Goal: Transaction & Acquisition: Purchase product/service

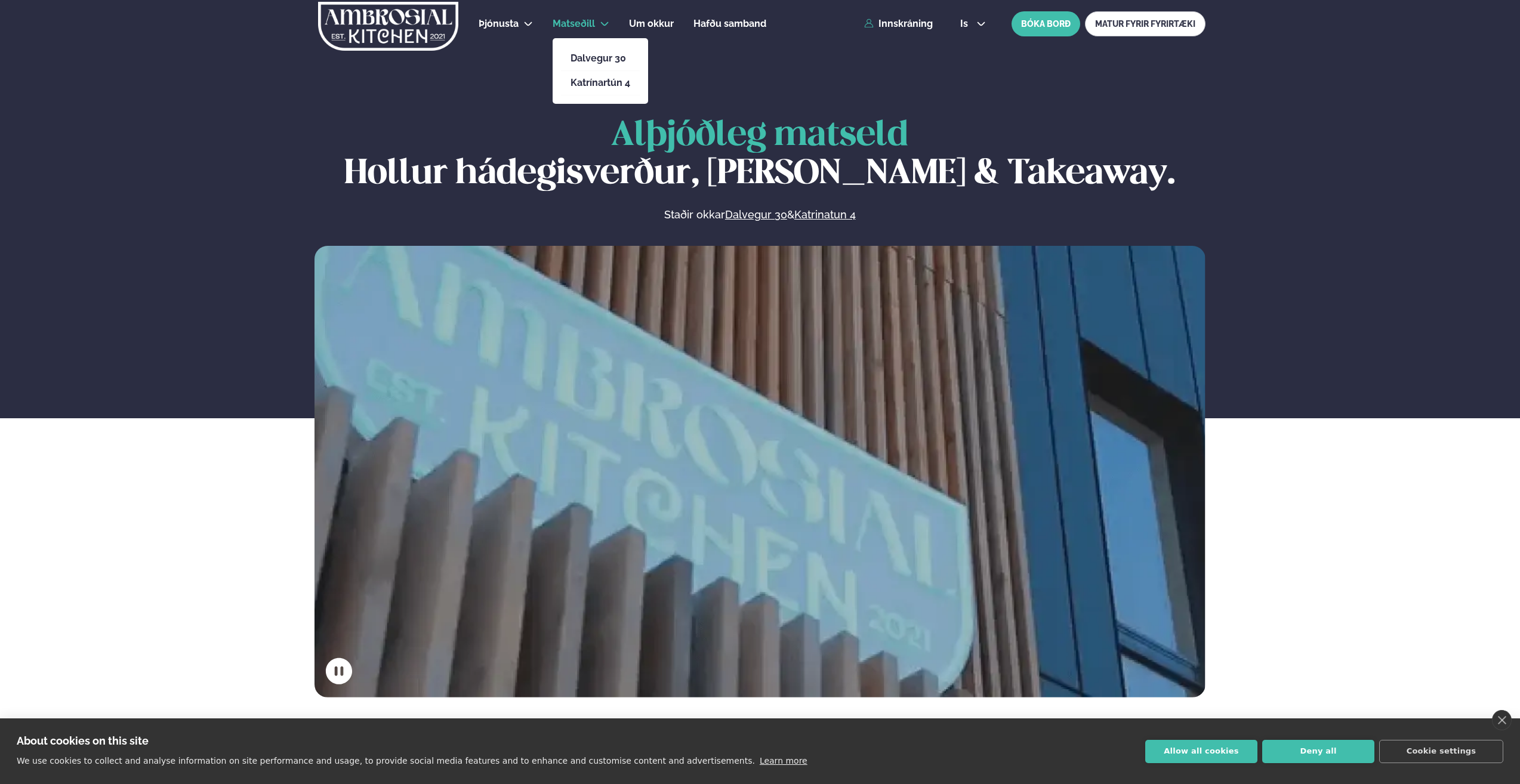
drag, startPoint x: 593, startPoint y: 19, endPoint x: 586, endPoint y: 41, distance: 23.1
click at [593, 19] on span "Matseðill" at bounding box center [574, 24] width 42 height 11
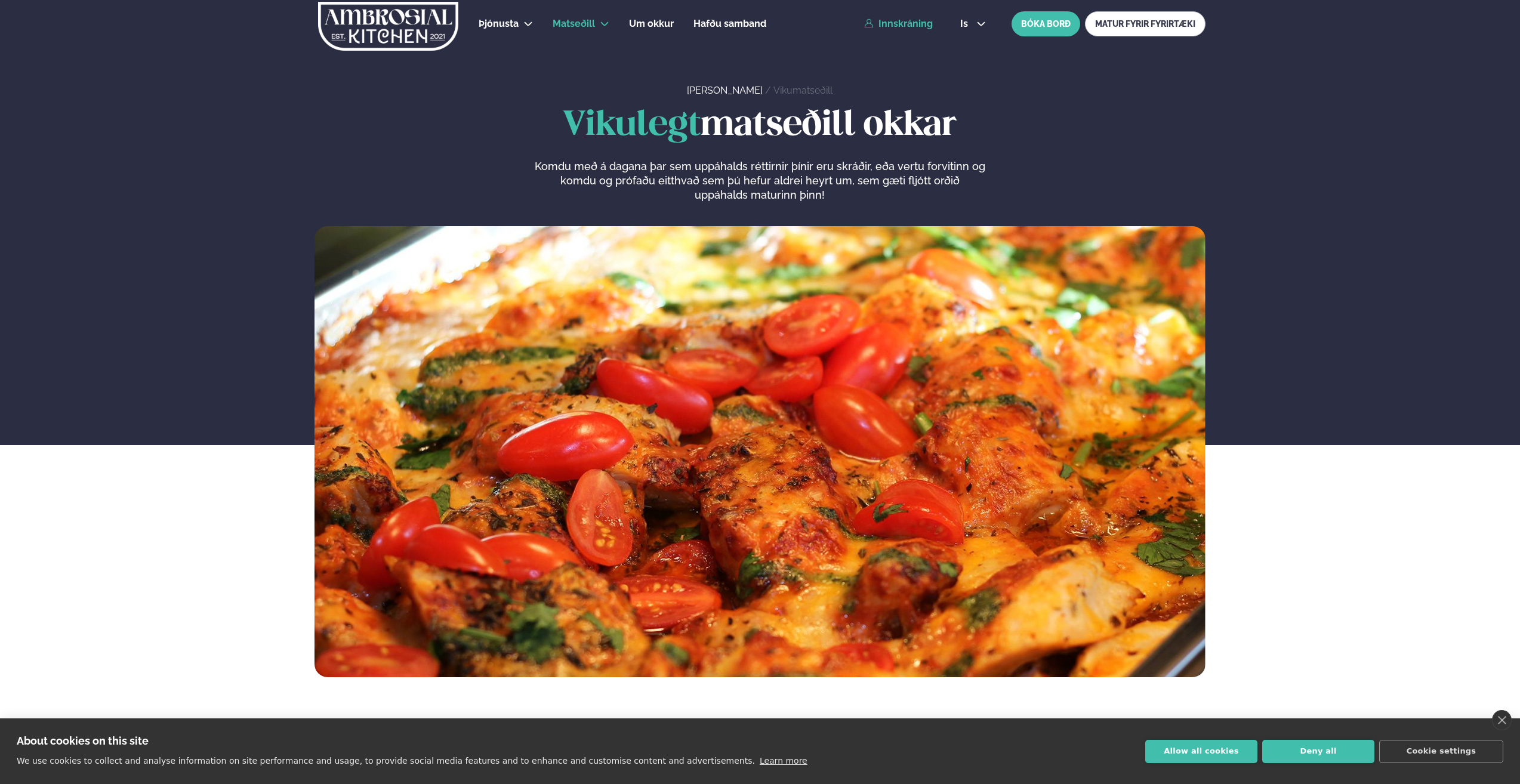
click at [930, 20] on link "Innskráning" at bounding box center [899, 24] width 68 height 11
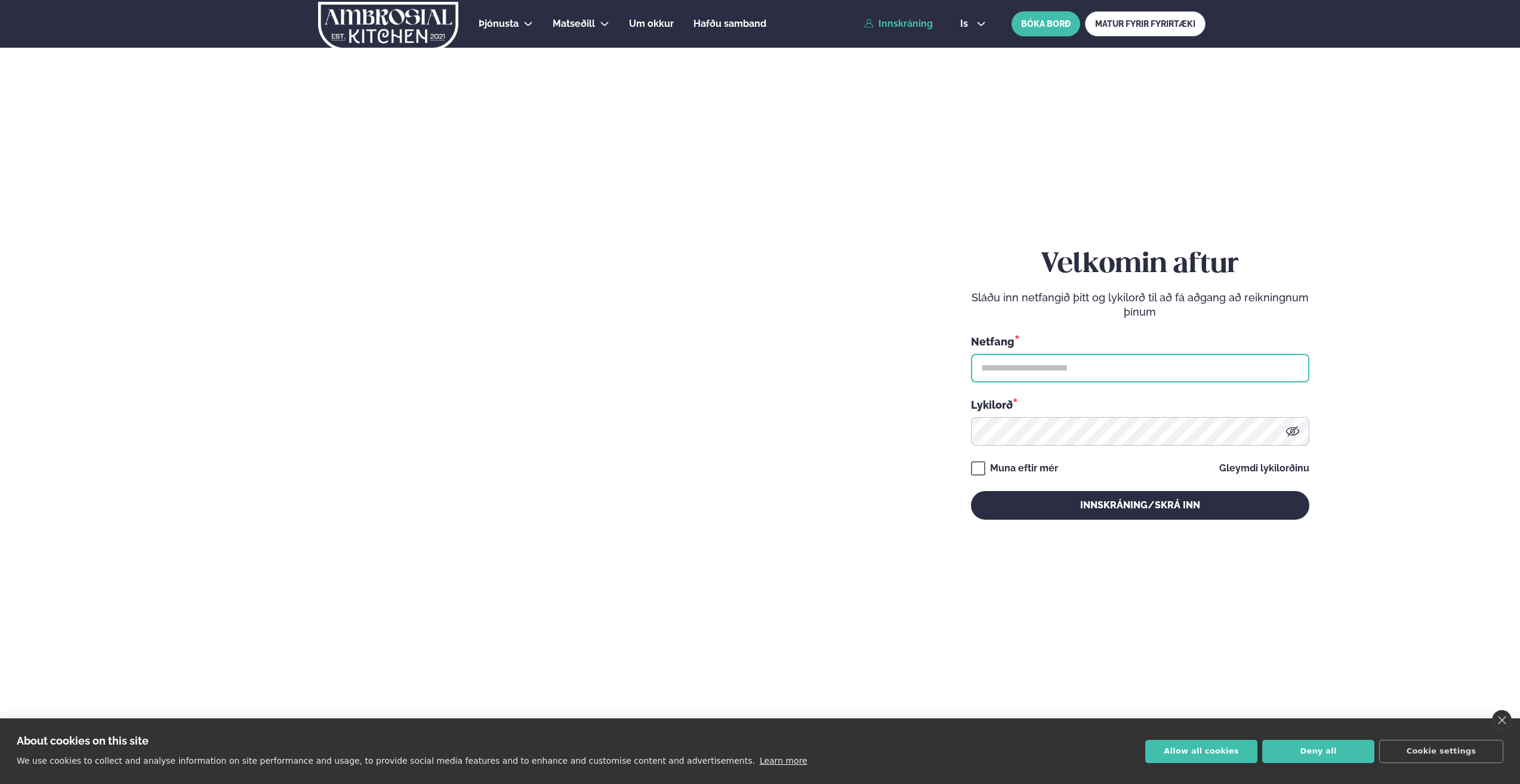
type input "**********"
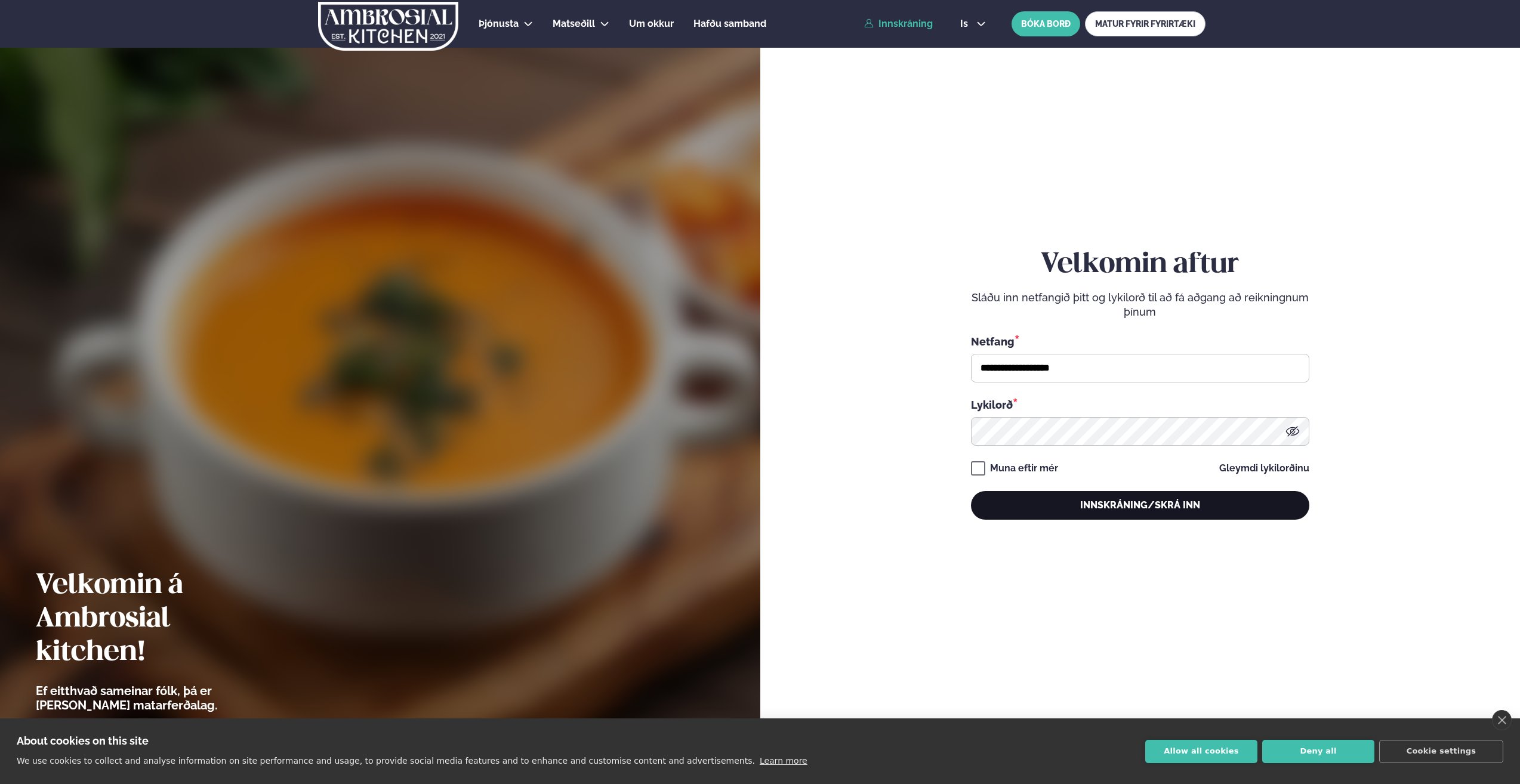
click at [1117, 512] on button "Innskráning/Skrá inn" at bounding box center [1140, 505] width 338 height 28
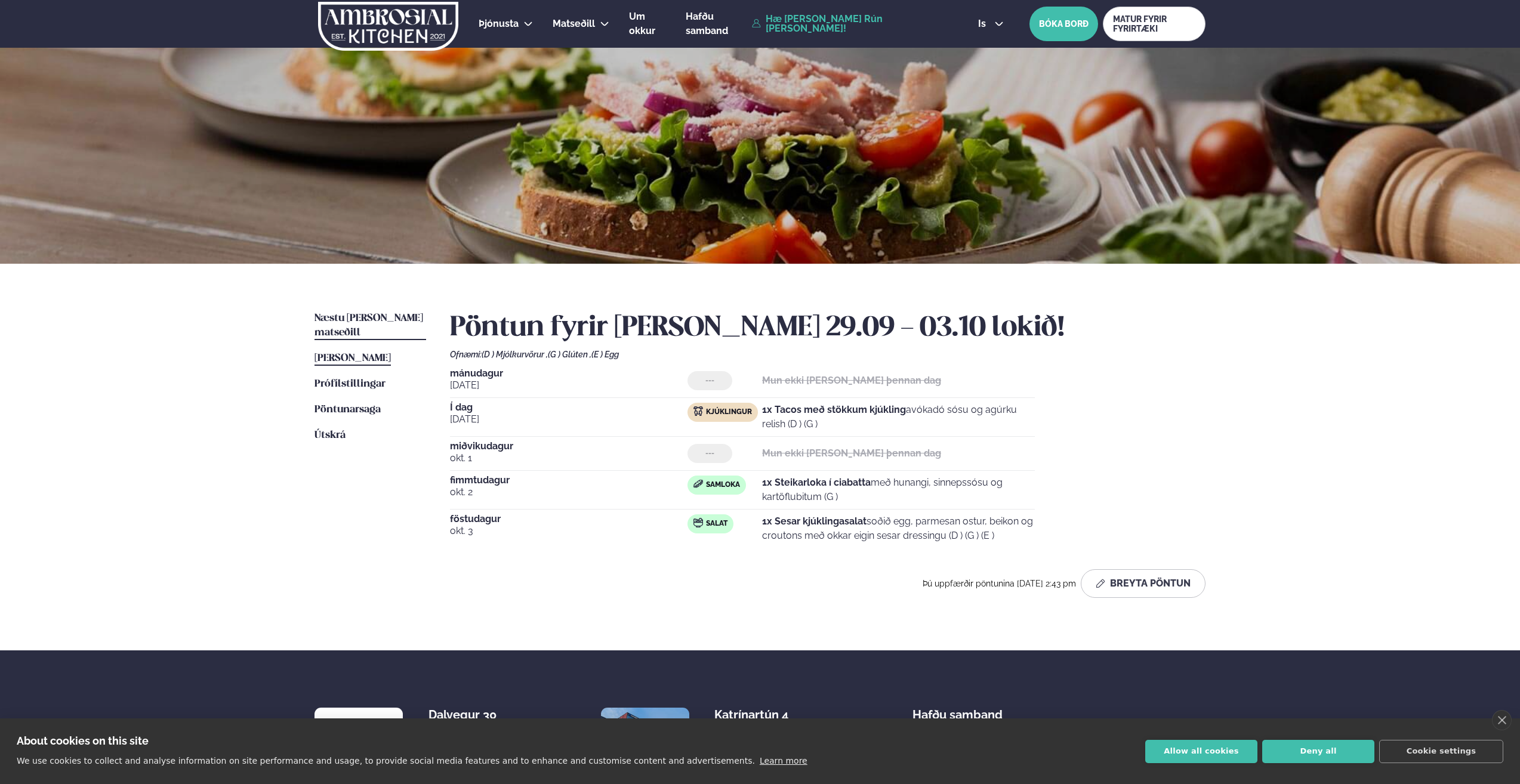
click at [377, 317] on span "Næstu [PERSON_NAME] matseðill" at bounding box center [369, 325] width 109 height 24
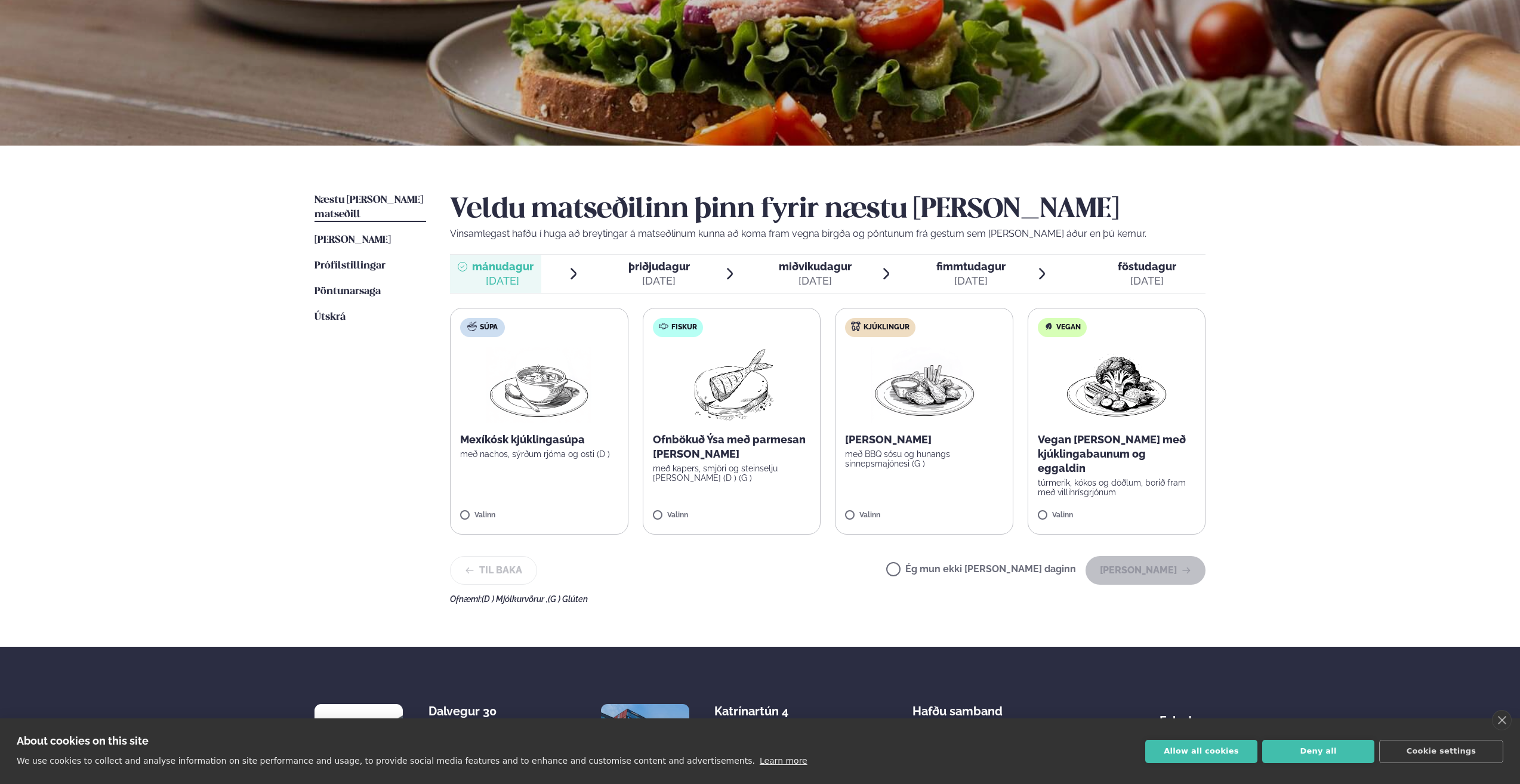
scroll to position [120, 0]
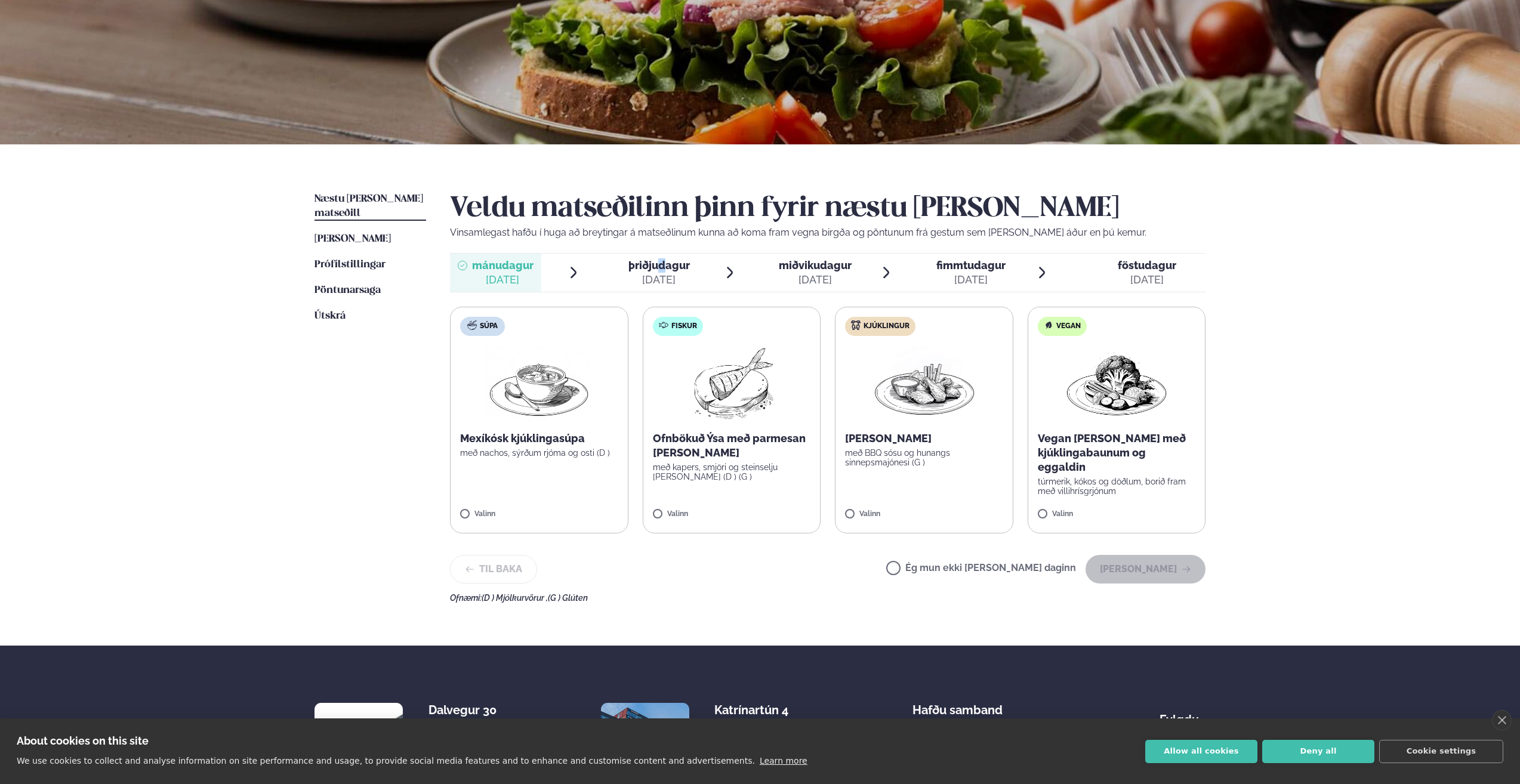
click at [662, 272] on span "þriðjudagur" at bounding box center [660, 265] width 62 height 12
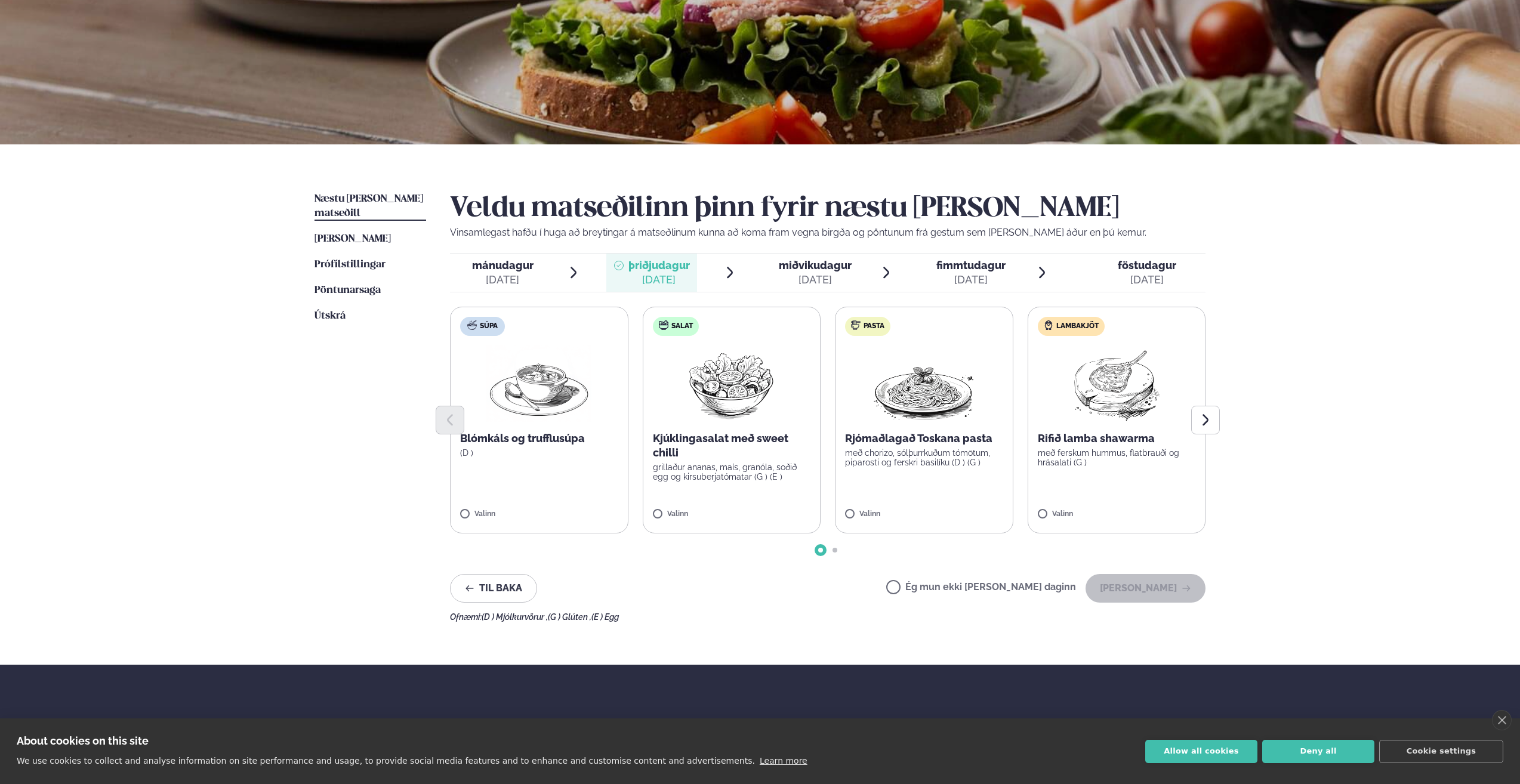
click at [1277, 255] on div "Þjónusta Hádegismatur fyrir fyrirtæki Fyrirtækja veitingar Einkapartý Matseðill…" at bounding box center [760, 396] width 1520 height 1031
click at [946, 495] on label "Pasta Rjómaðlagað Toskana pasta með chorizo, sólþurrkuðum tómötum, piparosti og…" at bounding box center [924, 420] width 178 height 227
click at [1141, 585] on button "[PERSON_NAME]" at bounding box center [1146, 588] width 120 height 28
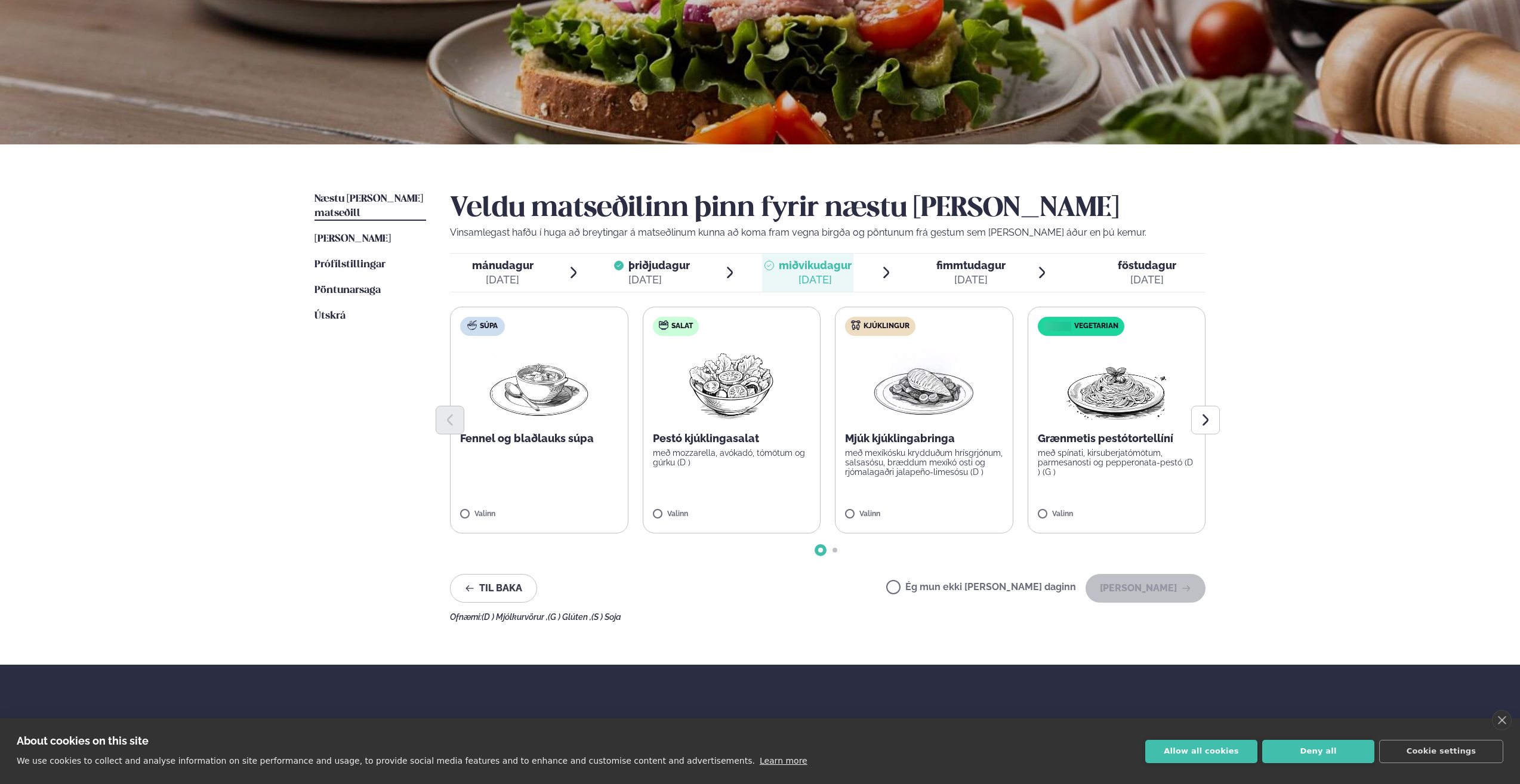
click at [508, 272] on span "mánudagur" at bounding box center [503, 265] width 62 height 12
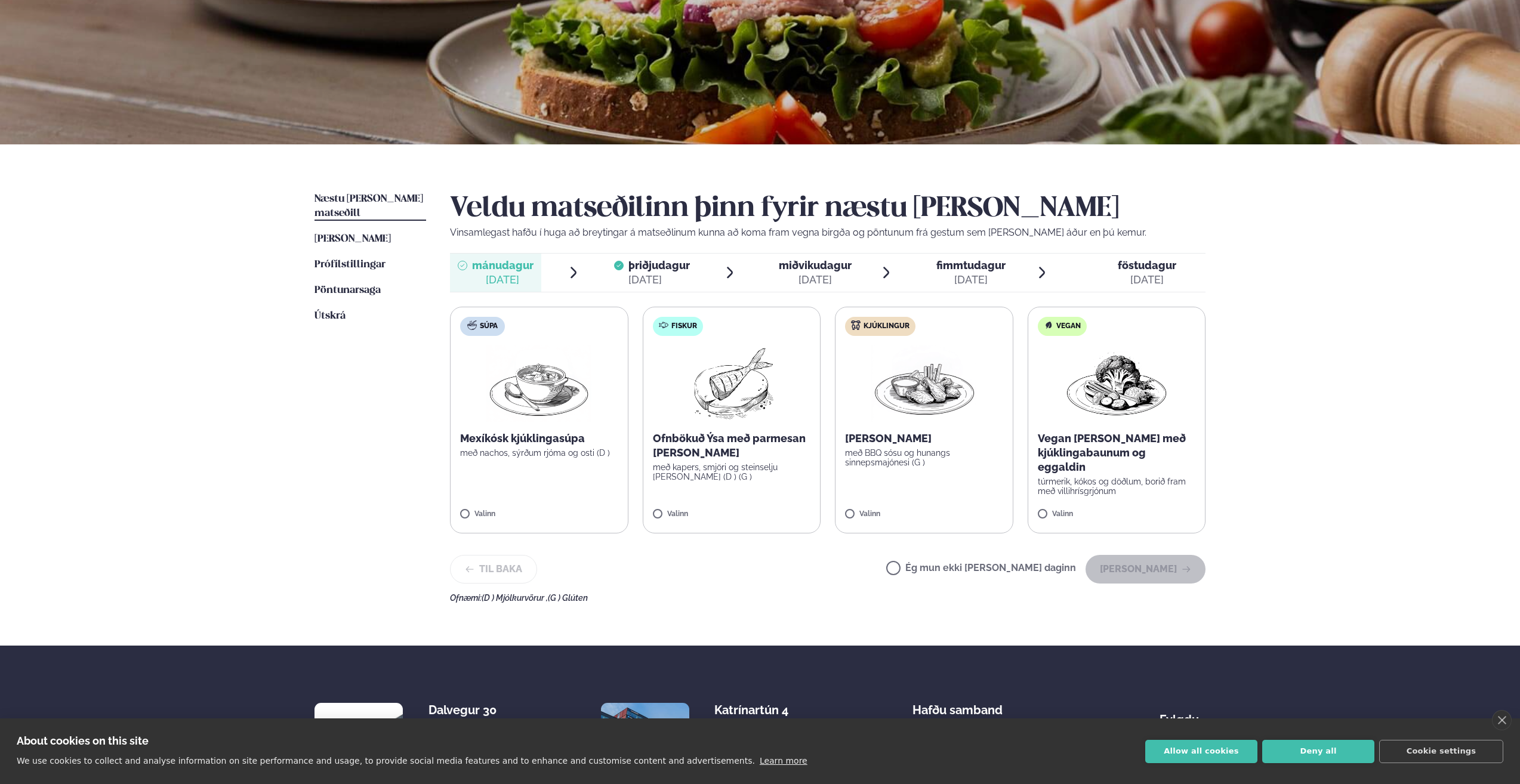
click at [820, 270] on span "miðvikudagur" at bounding box center [816, 265] width 73 height 12
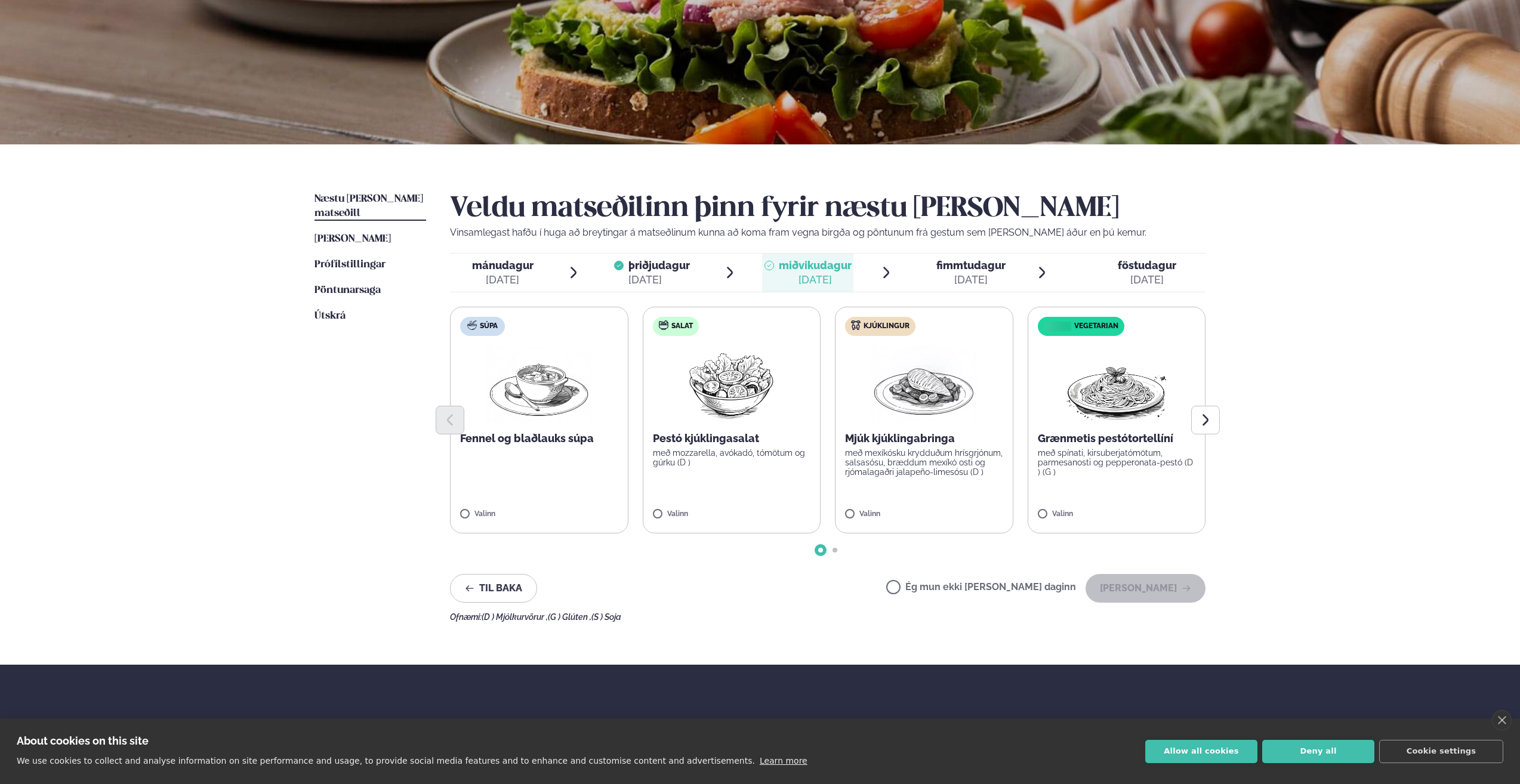
click at [957, 272] on span "fimmtudagur" at bounding box center [971, 265] width 69 height 12
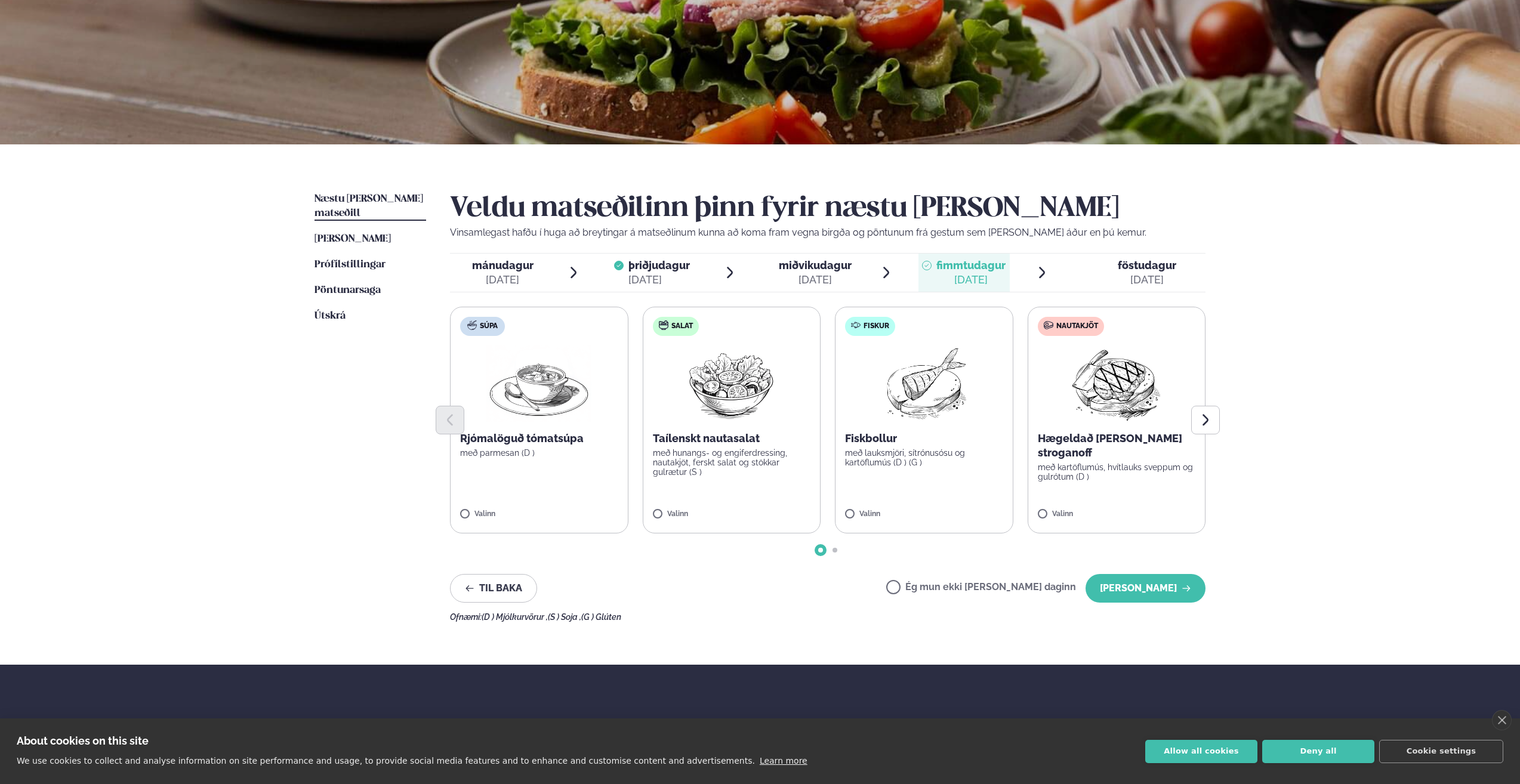
click at [1143, 268] on span "föstudagur" at bounding box center [1148, 265] width 59 height 12
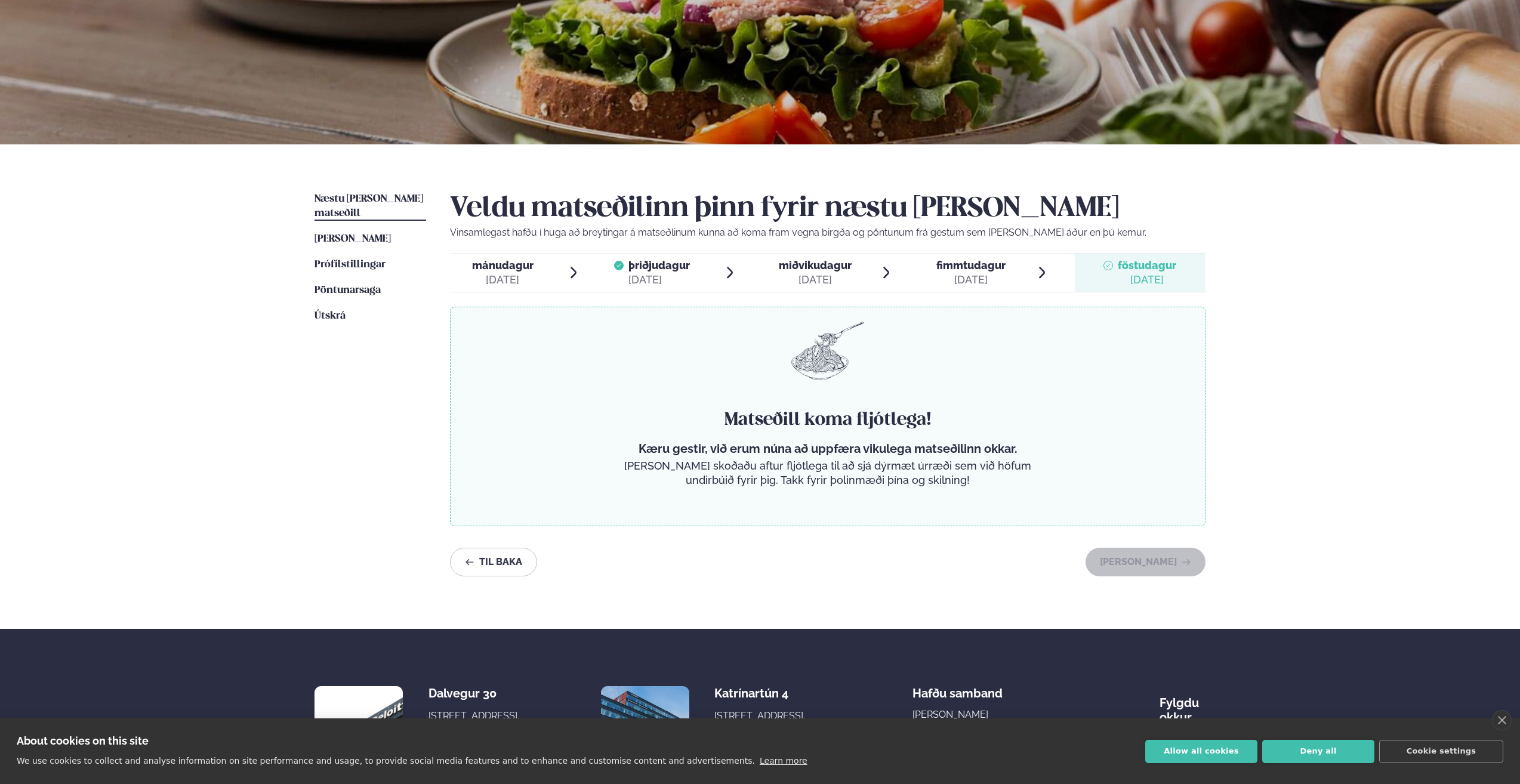
click at [969, 273] on div "[DATE]" at bounding box center [971, 280] width 69 height 15
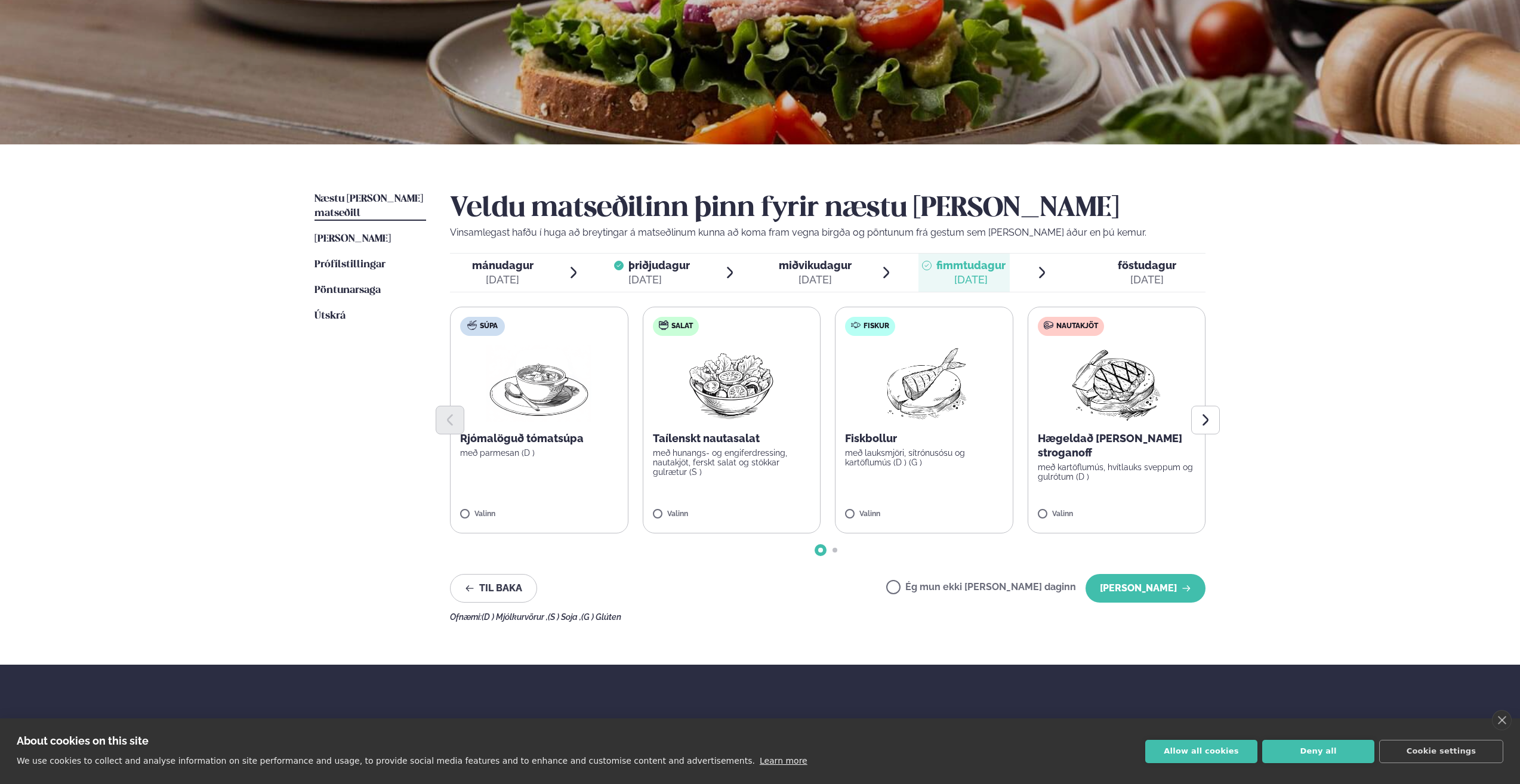
click at [820, 273] on div "[DATE]" at bounding box center [816, 280] width 73 height 15
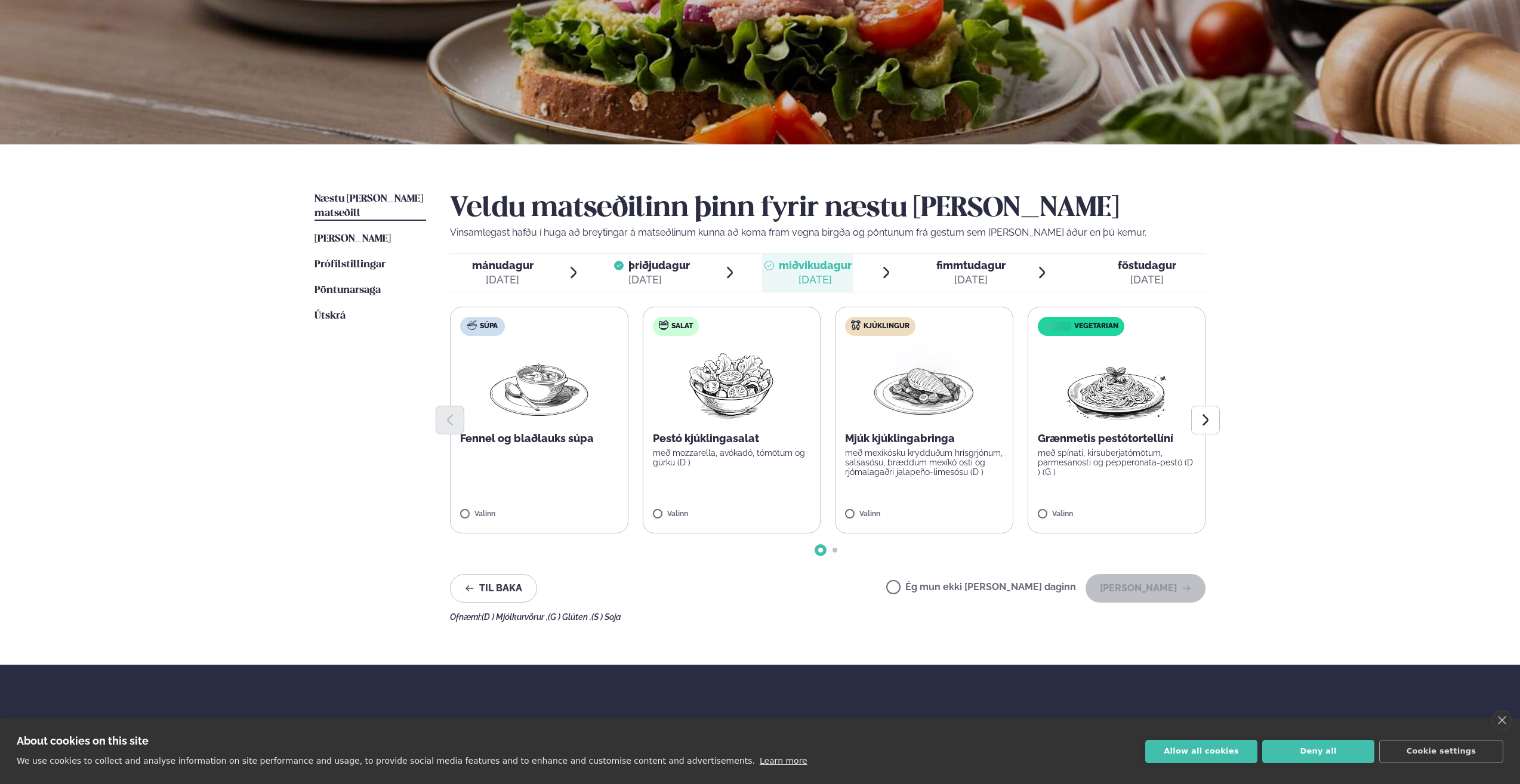
click at [527, 285] on div "[DATE]" at bounding box center [503, 280] width 62 height 15
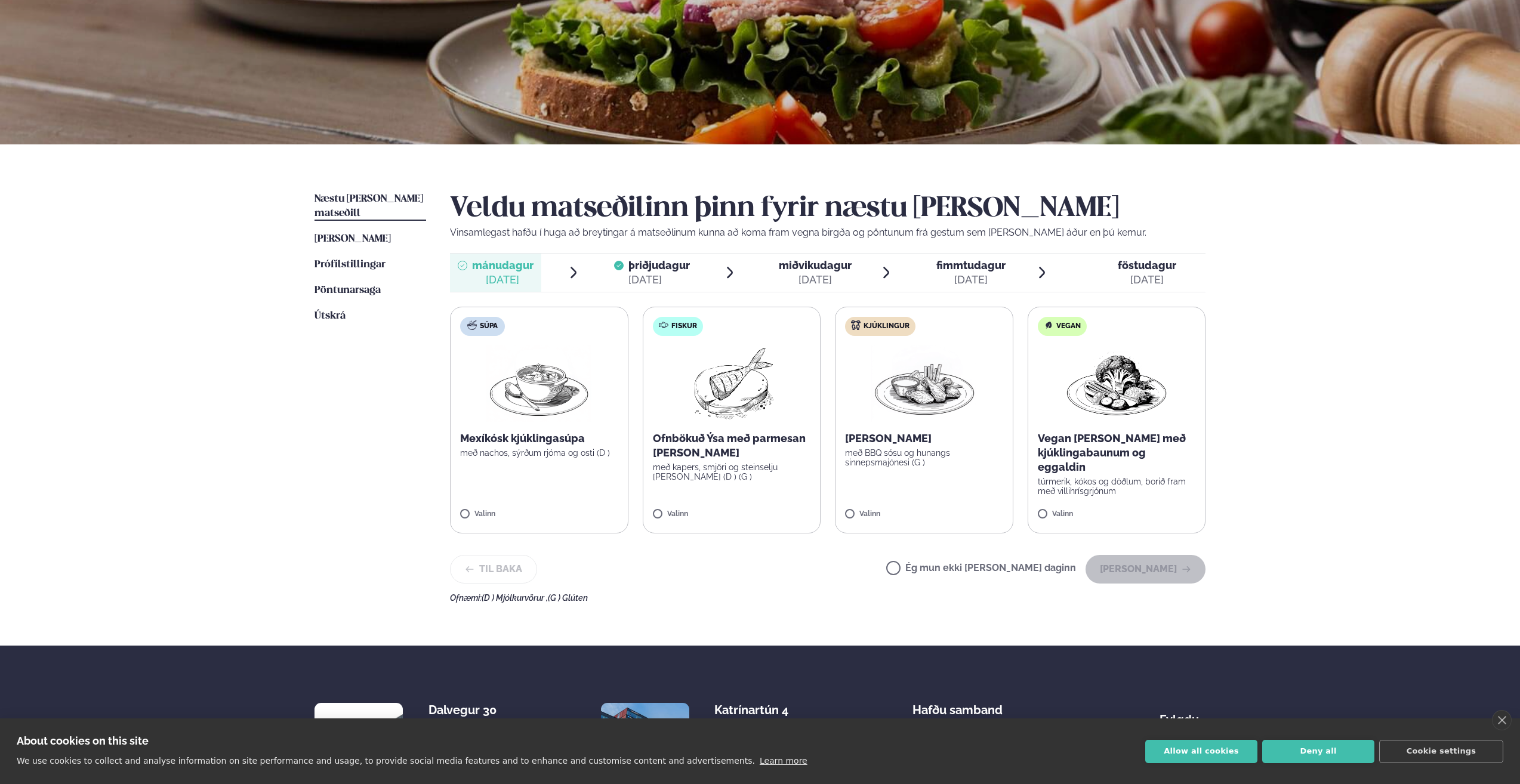
click at [1127, 263] on span "föstudagur" at bounding box center [1148, 265] width 59 height 12
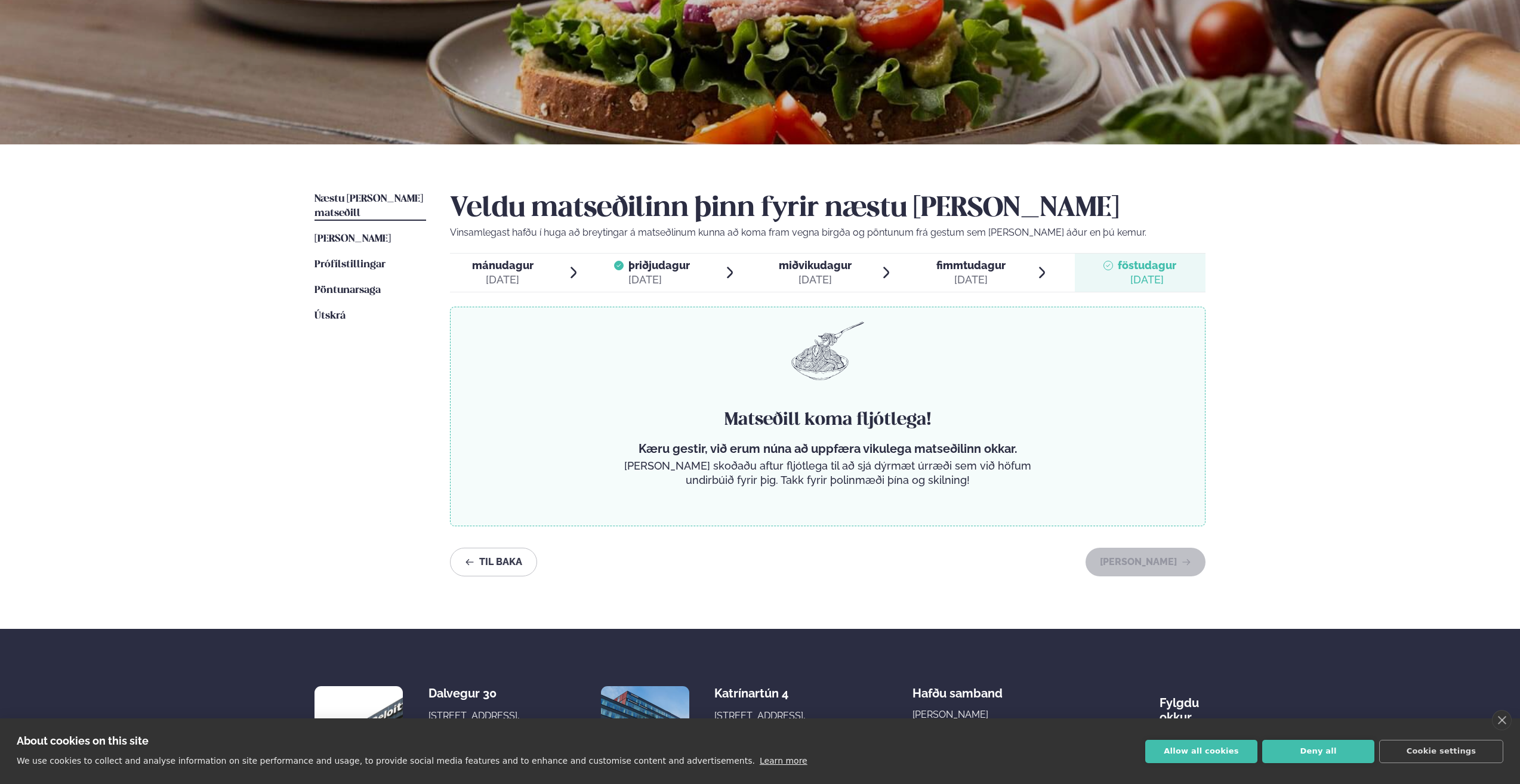
click at [499, 268] on span "mánudagur" at bounding box center [503, 265] width 62 height 12
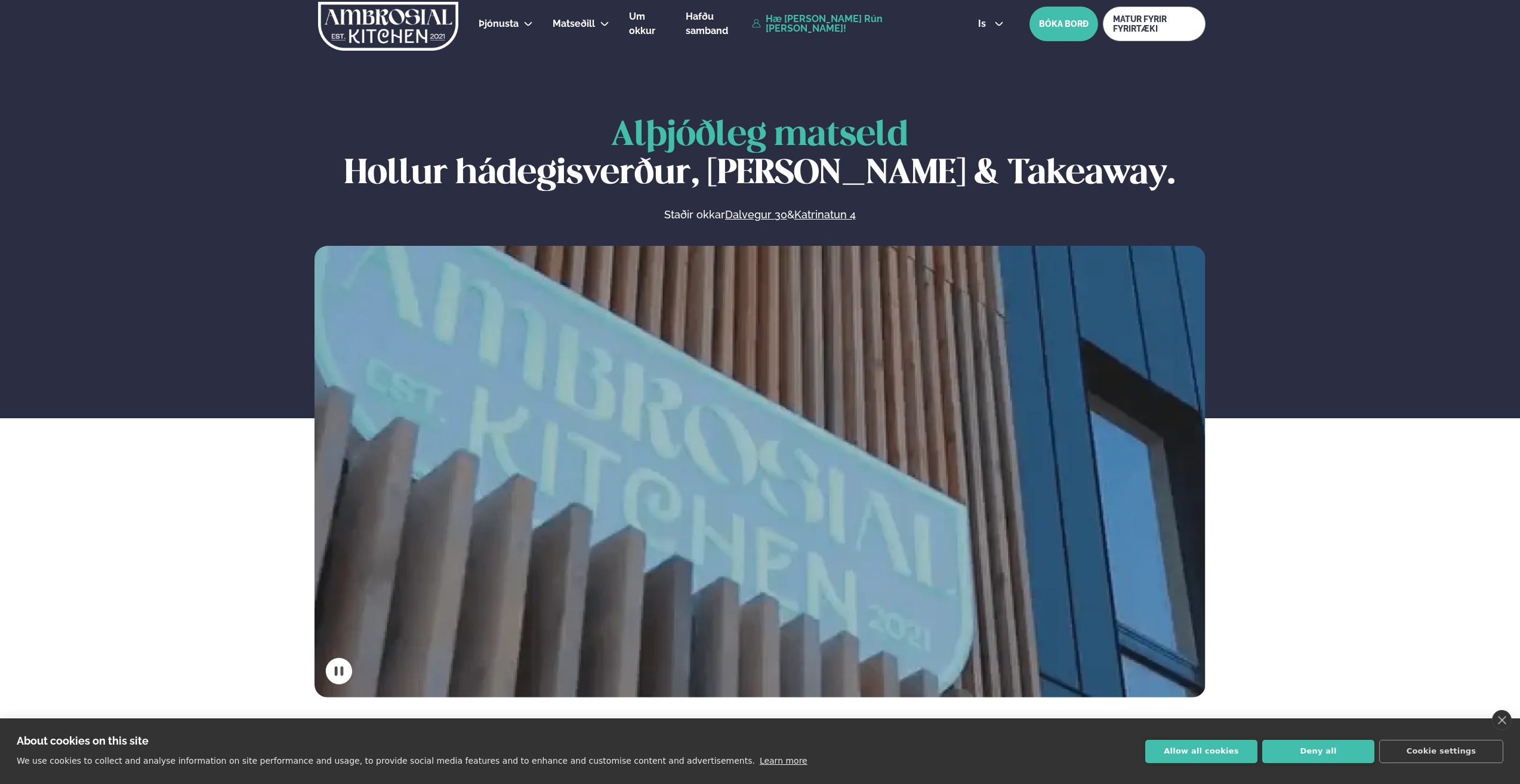
click at [834, 28] on link "Hæ [PERSON_NAME] Rún [PERSON_NAME]!" at bounding box center [851, 24] width 198 height 19
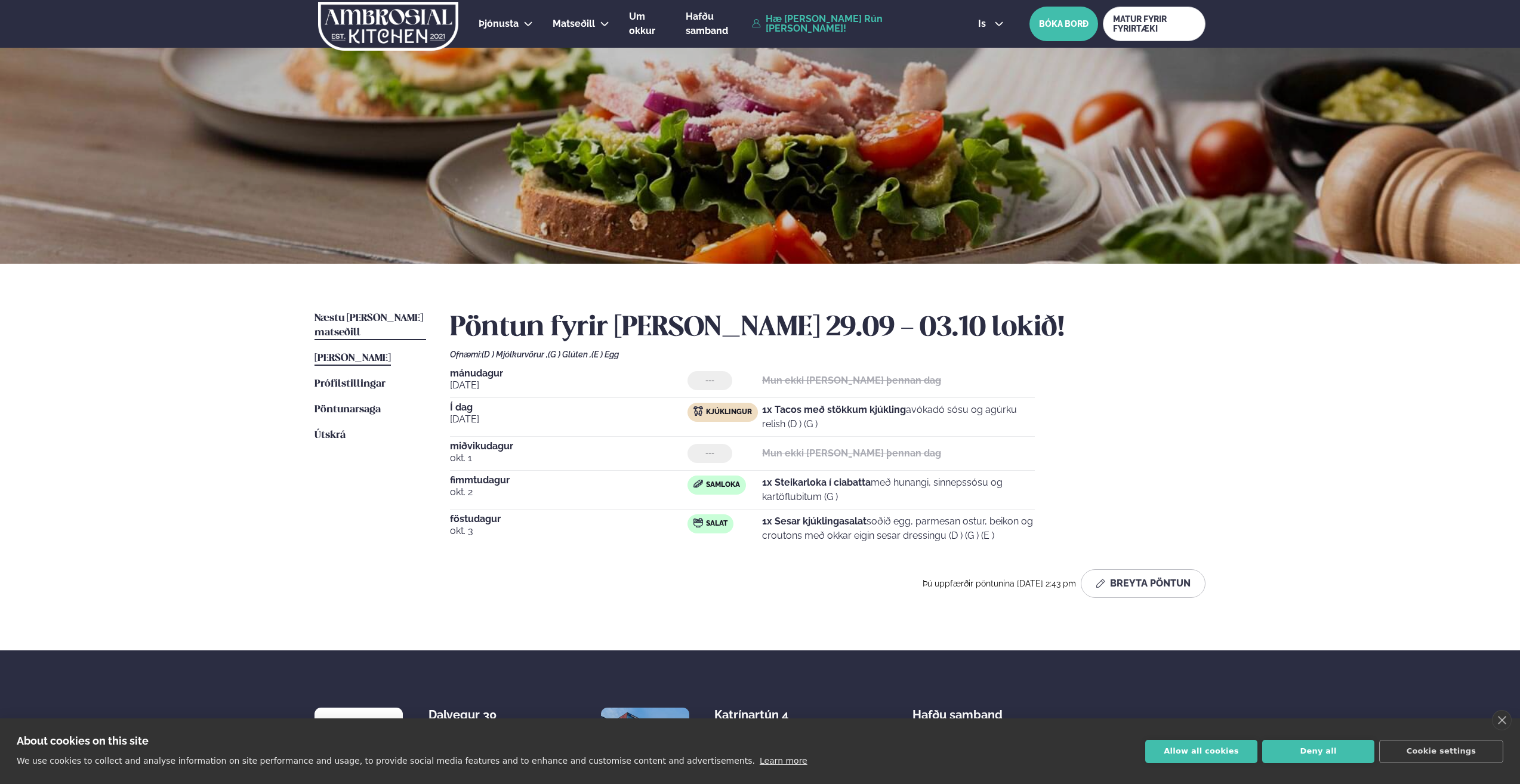
click at [382, 313] on span "Næstu [PERSON_NAME] matseðill" at bounding box center [369, 325] width 109 height 24
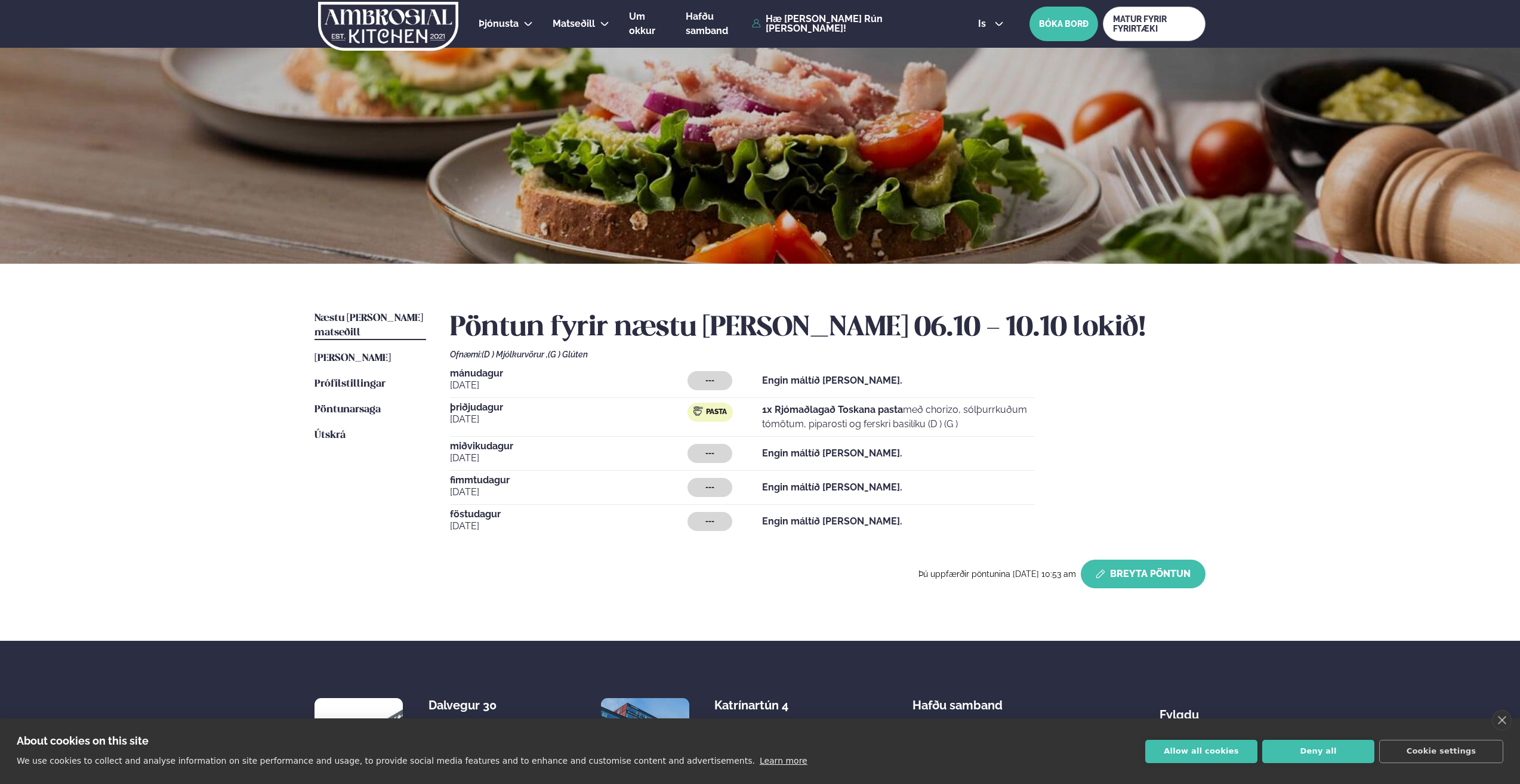
click at [1126, 571] on button "Breyta Pöntun" at bounding box center [1143, 573] width 124 height 28
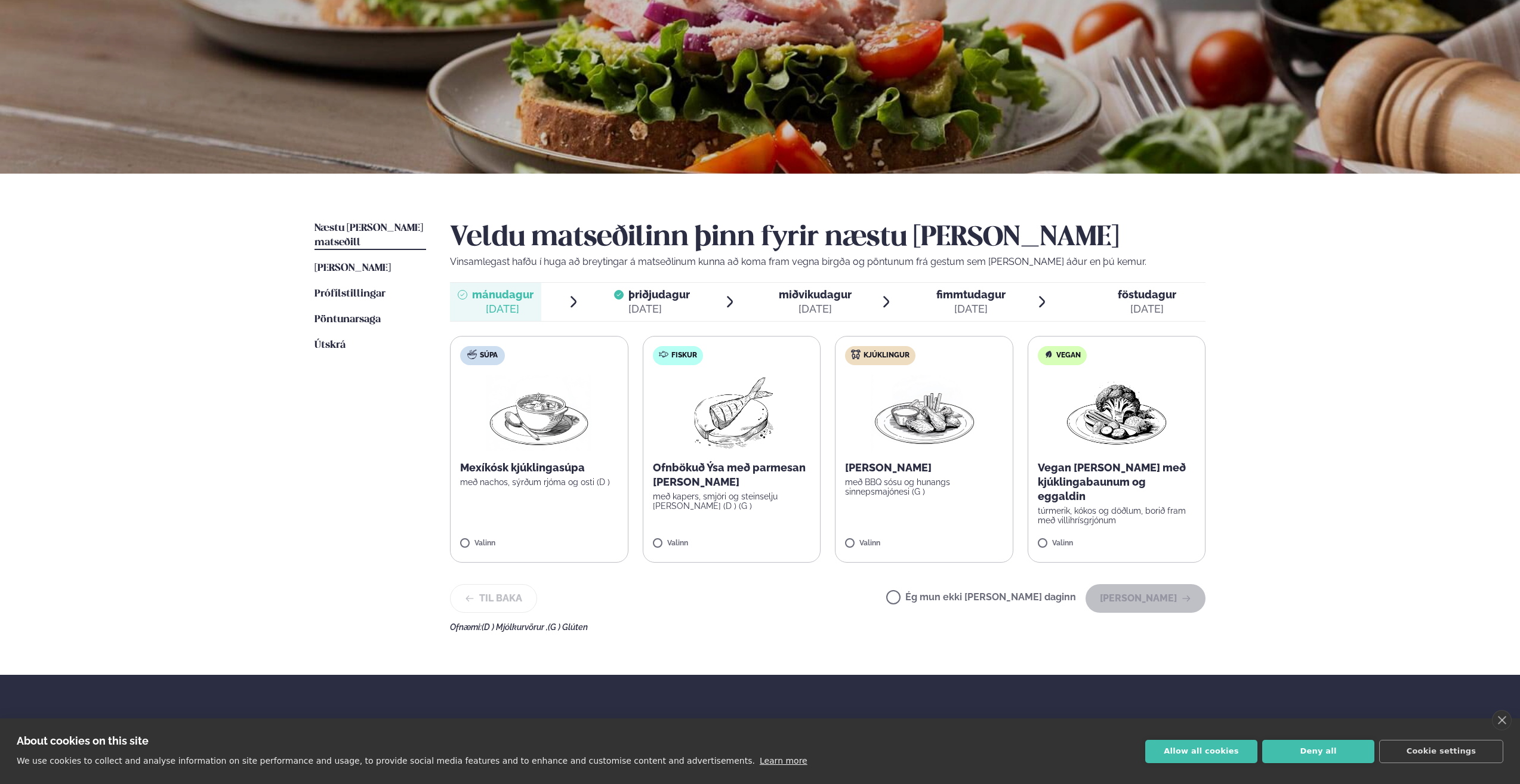
scroll to position [120, 0]
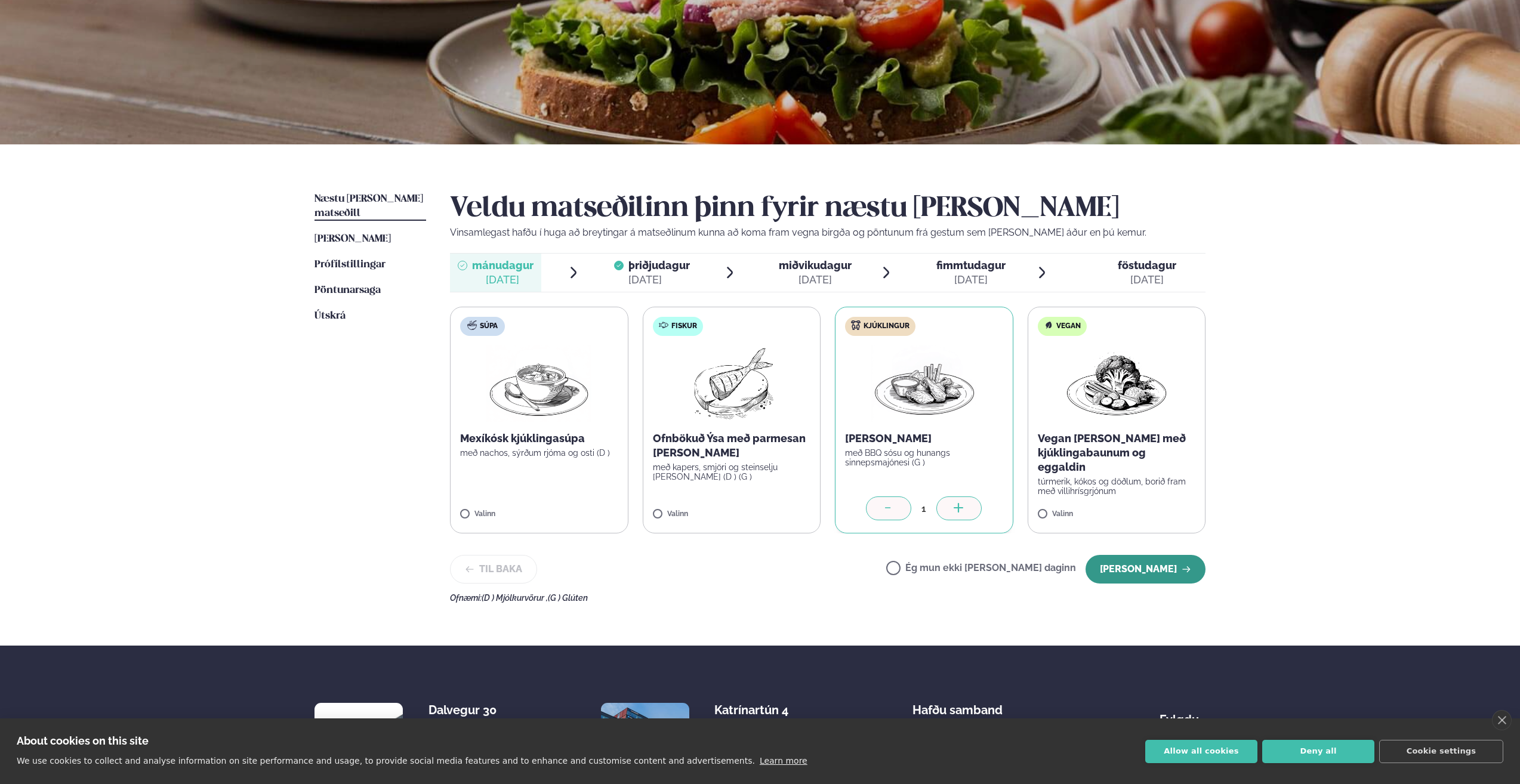
click at [1140, 568] on button "[PERSON_NAME]" at bounding box center [1146, 569] width 120 height 28
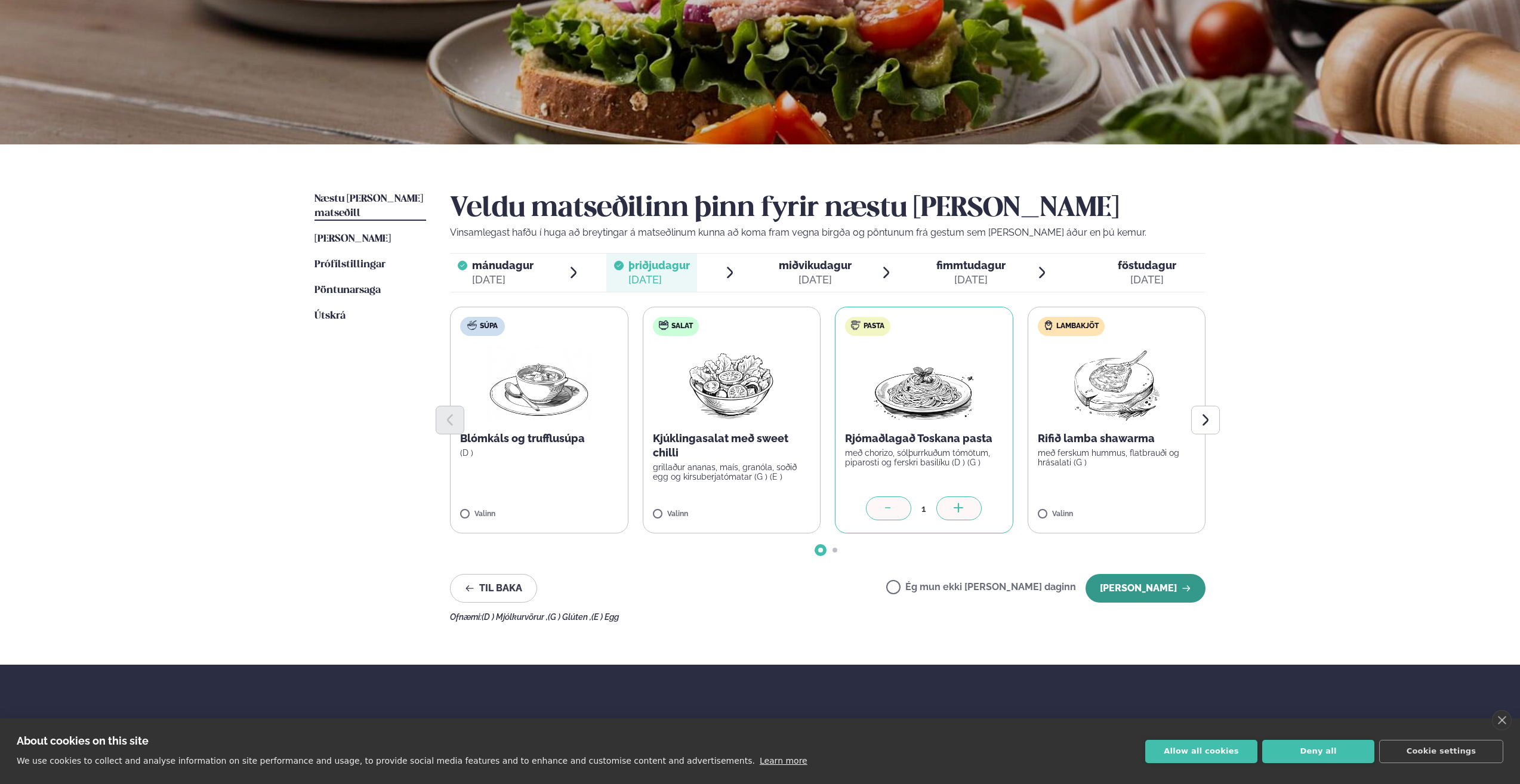
click at [1139, 580] on button "[PERSON_NAME]" at bounding box center [1146, 588] width 120 height 28
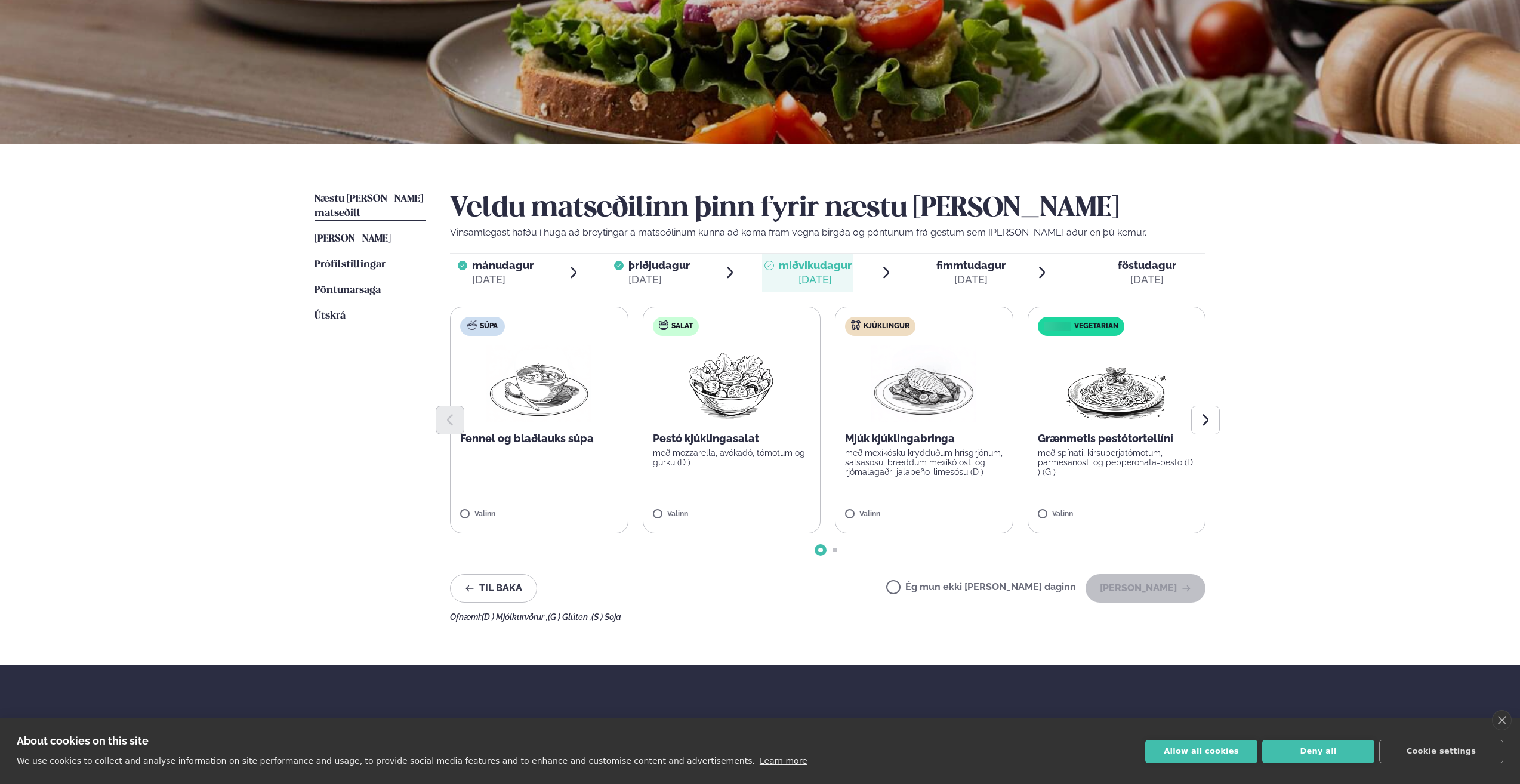
click at [908, 500] on label "Kjúklingur Mjúk kjúklingabringa með mexíkósku krydduðum hrísgrjónum, salsasósu,…" at bounding box center [924, 420] width 178 height 227
click at [1135, 585] on button "[PERSON_NAME]" at bounding box center [1146, 588] width 120 height 28
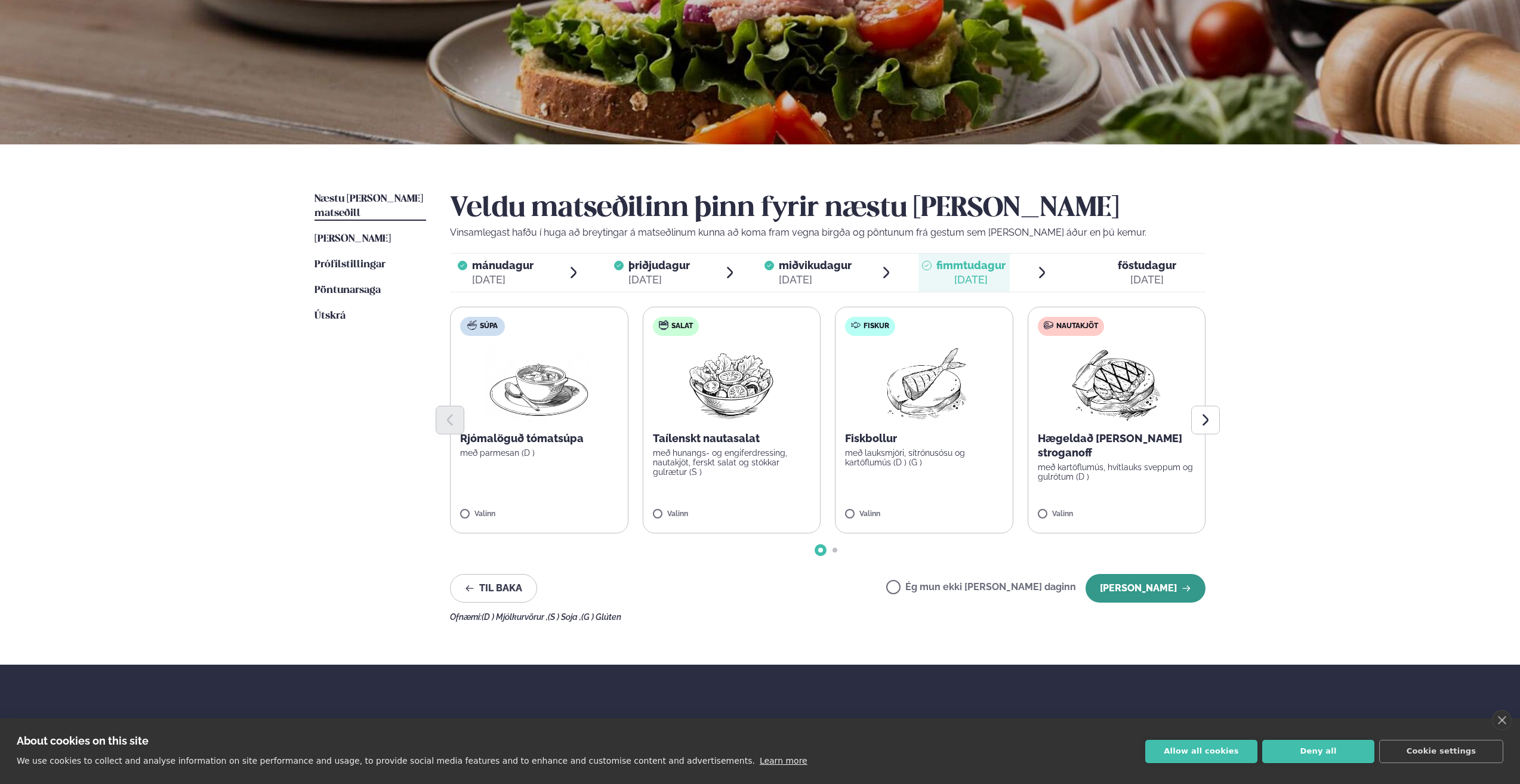
click at [1152, 584] on button "[PERSON_NAME]" at bounding box center [1146, 588] width 120 height 28
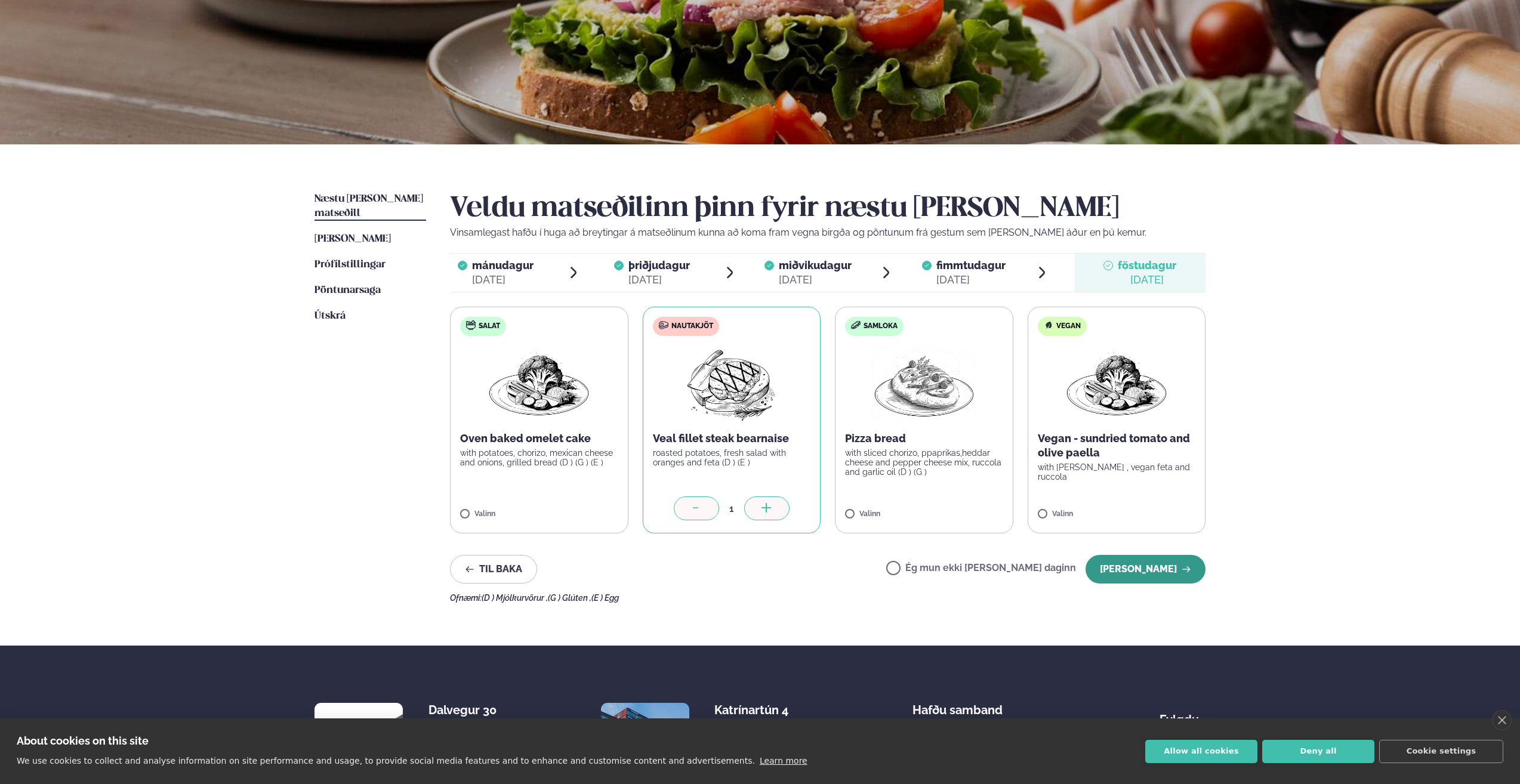
click at [1137, 563] on button "[PERSON_NAME]" at bounding box center [1146, 569] width 120 height 28
